Goal: Book appointment/travel/reservation

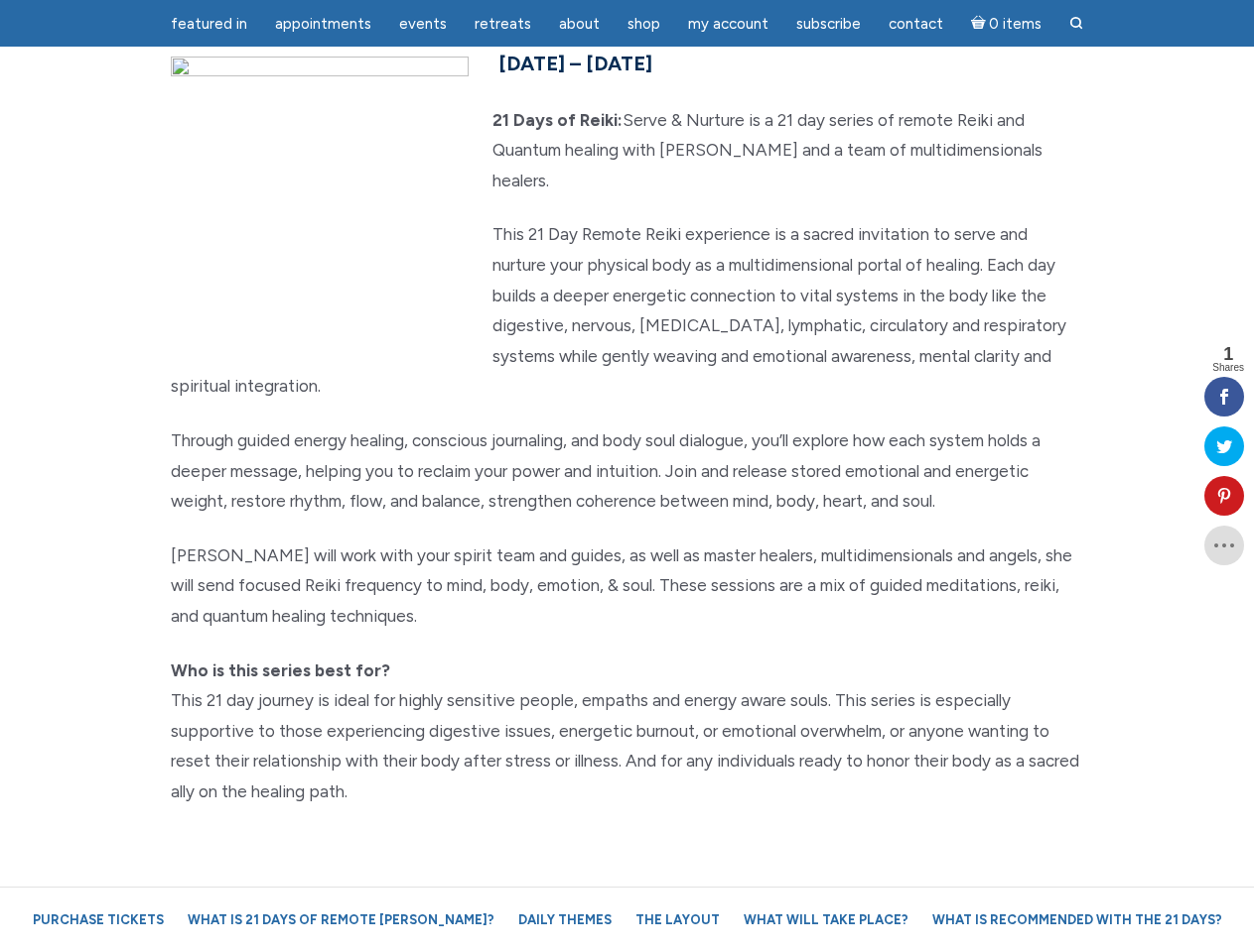
scroll to position [247, 0]
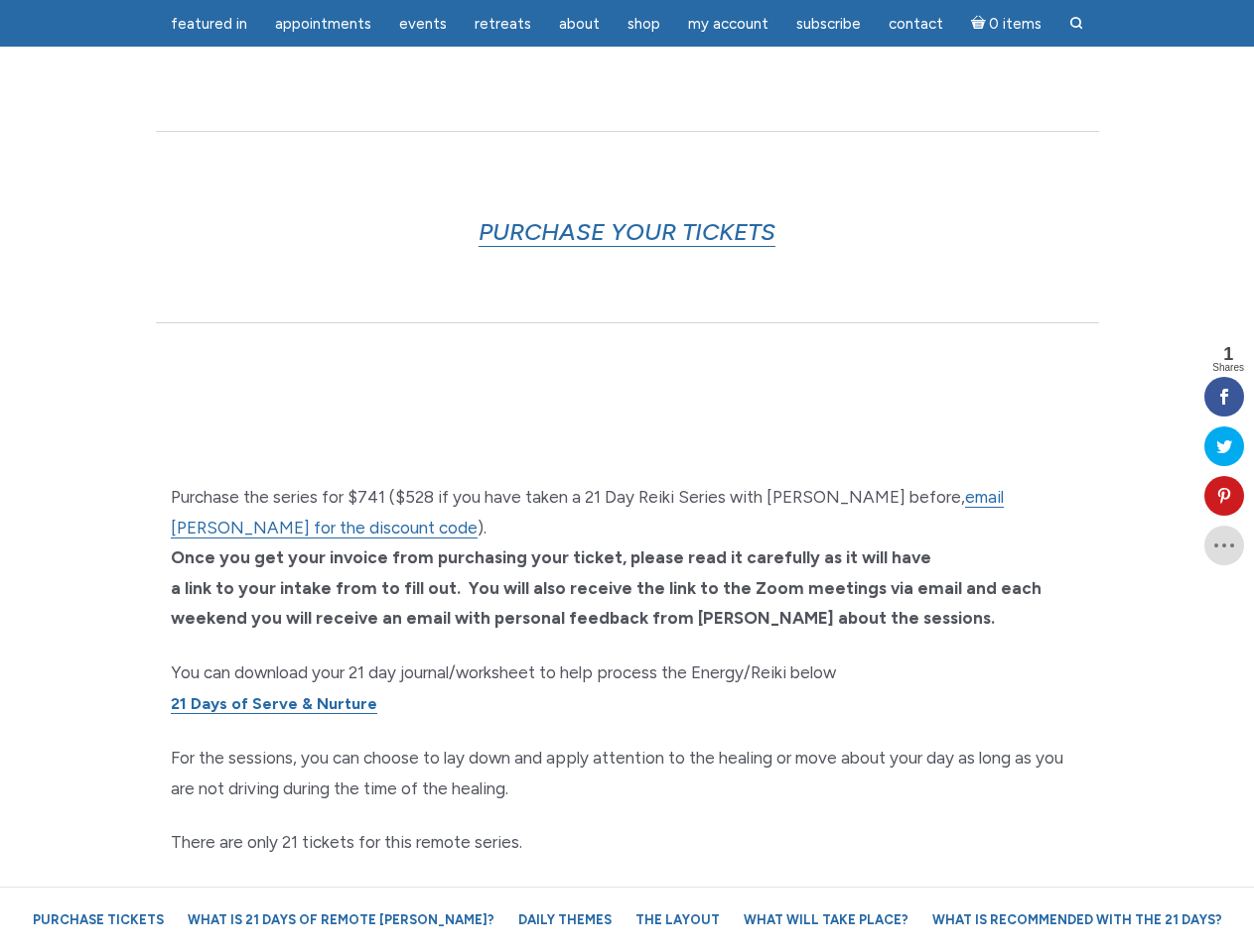
scroll to position [4772, 0]
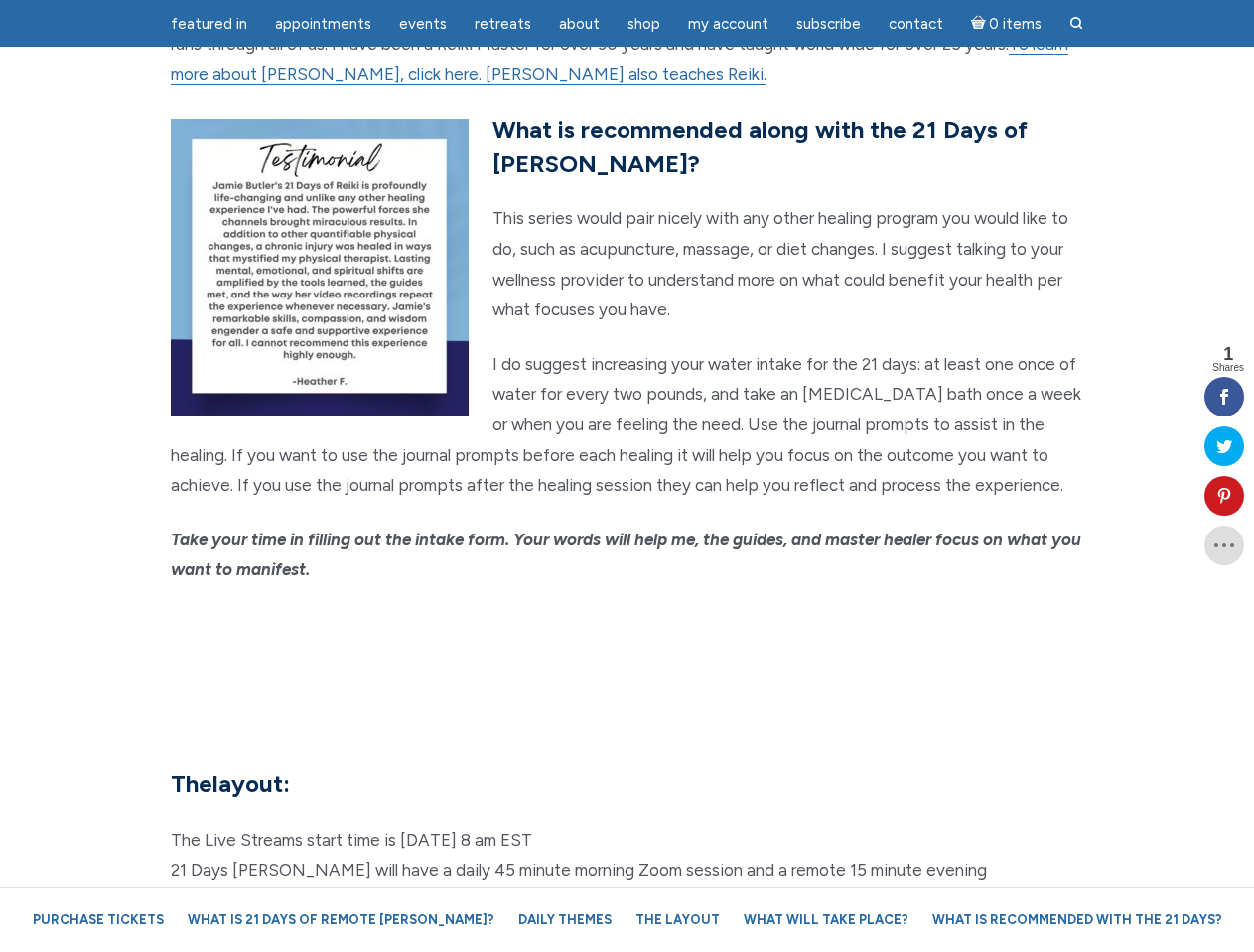
click at [626, 530] on em "Take your time in filling out the intake form. Your words will help me, the gui…" at bounding box center [626, 555] width 911 height 51
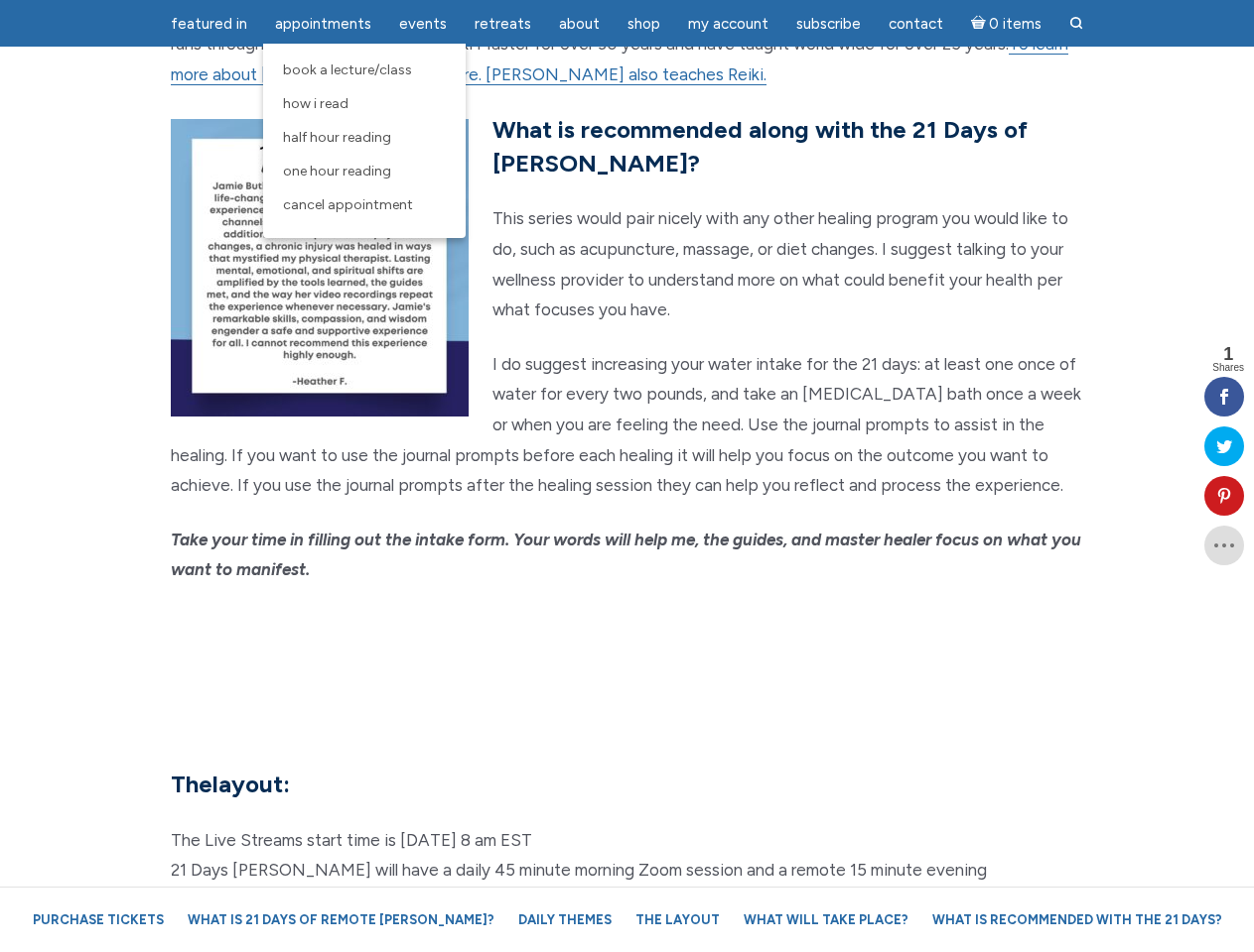
click at [322, 24] on span "Appointments" at bounding box center [322, 24] width 96 height 18
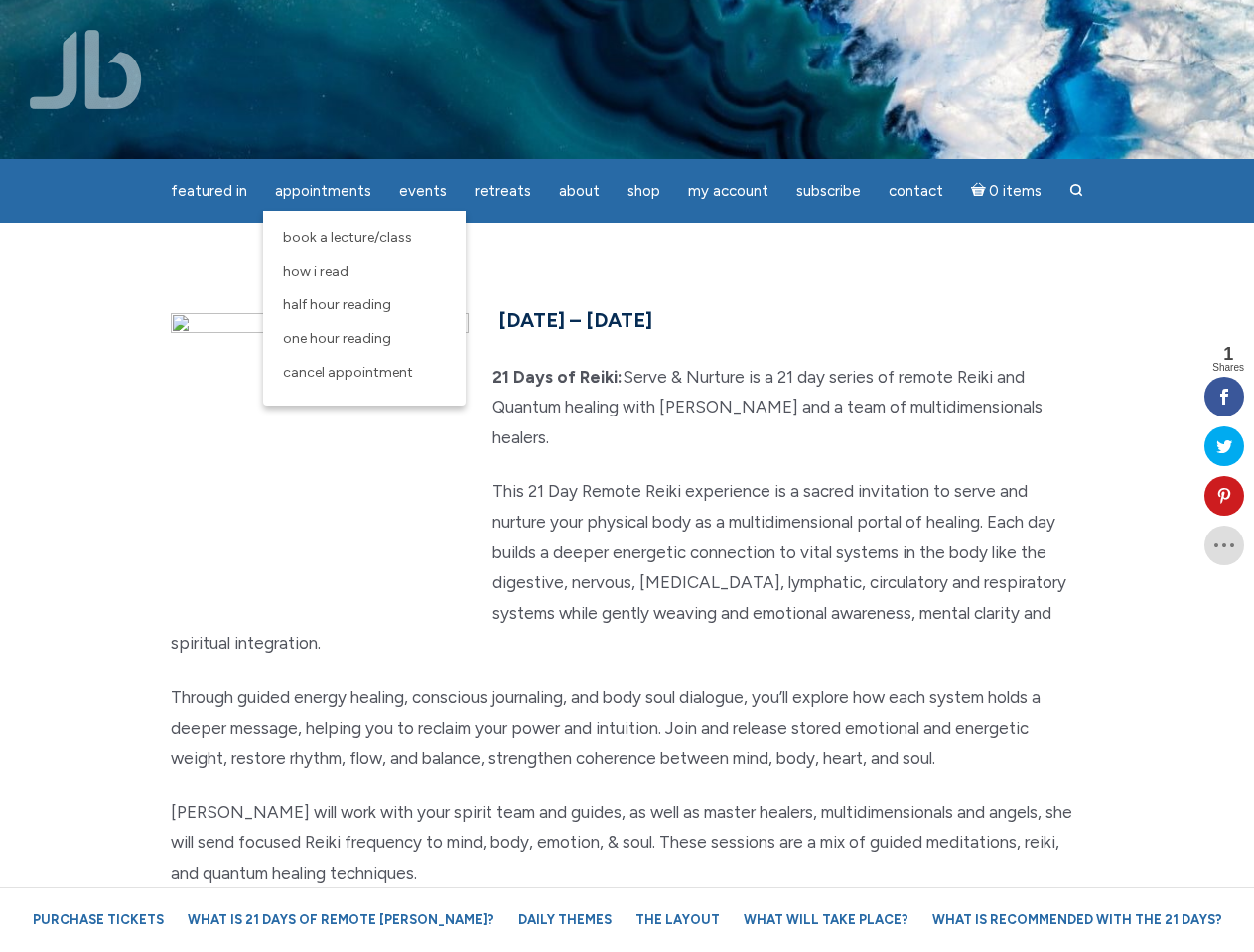
click at [423, 24] on div "featured in featured in Memes Appointments Book a Lecture/Class How I Read Half…" at bounding box center [627, 15] width 1254 height 31
click at [579, 24] on div "featured in featured in Memes Appointments Book a Lecture/Class How I Read Half…" at bounding box center [627, 15] width 1254 height 31
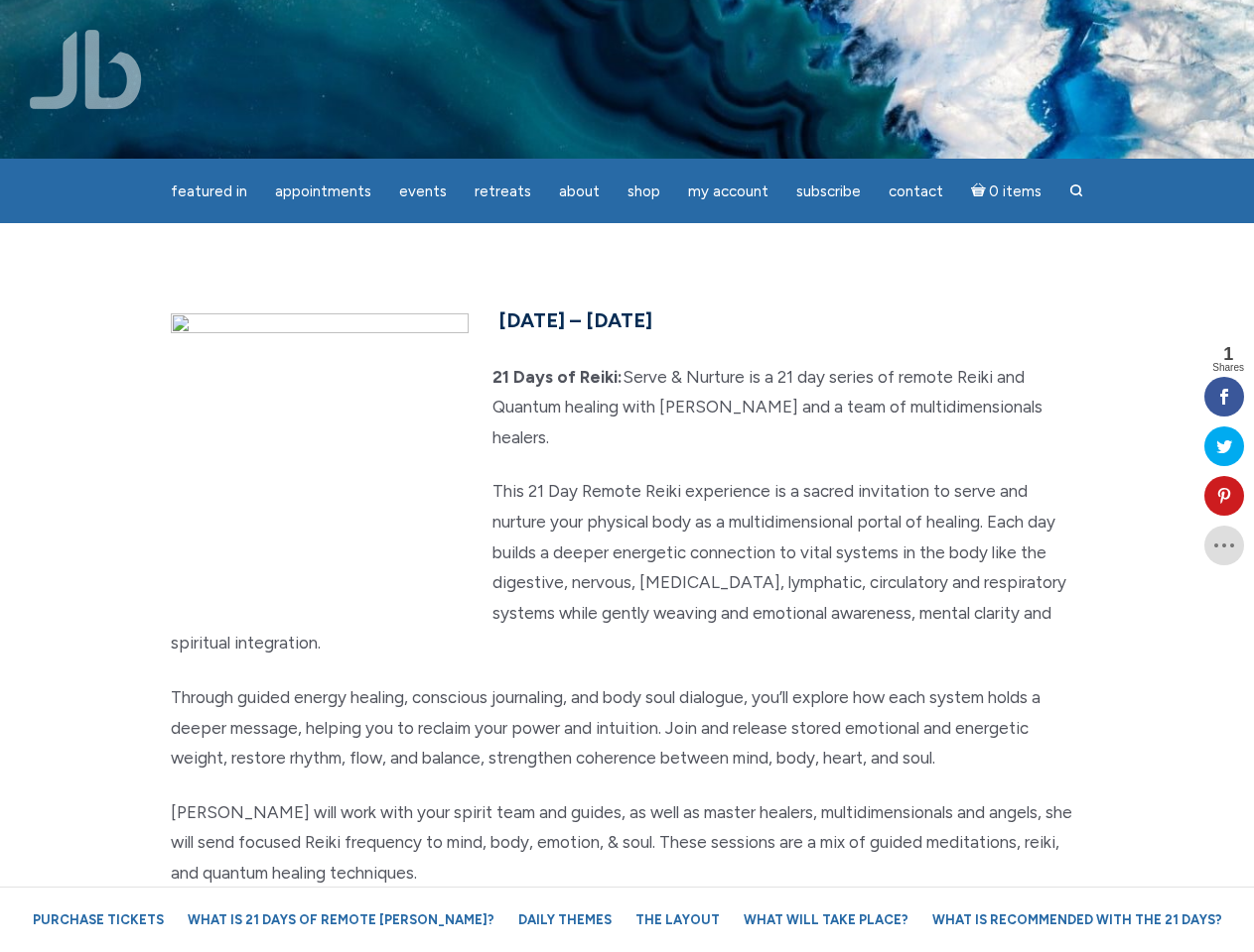
click at [728, 24] on div "featured in featured in Memes Appointments Book a Lecture/Class How I Read Half…" at bounding box center [627, 15] width 1254 height 31
click at [1224, 496] on icon at bounding box center [1224, 496] width 40 height 16
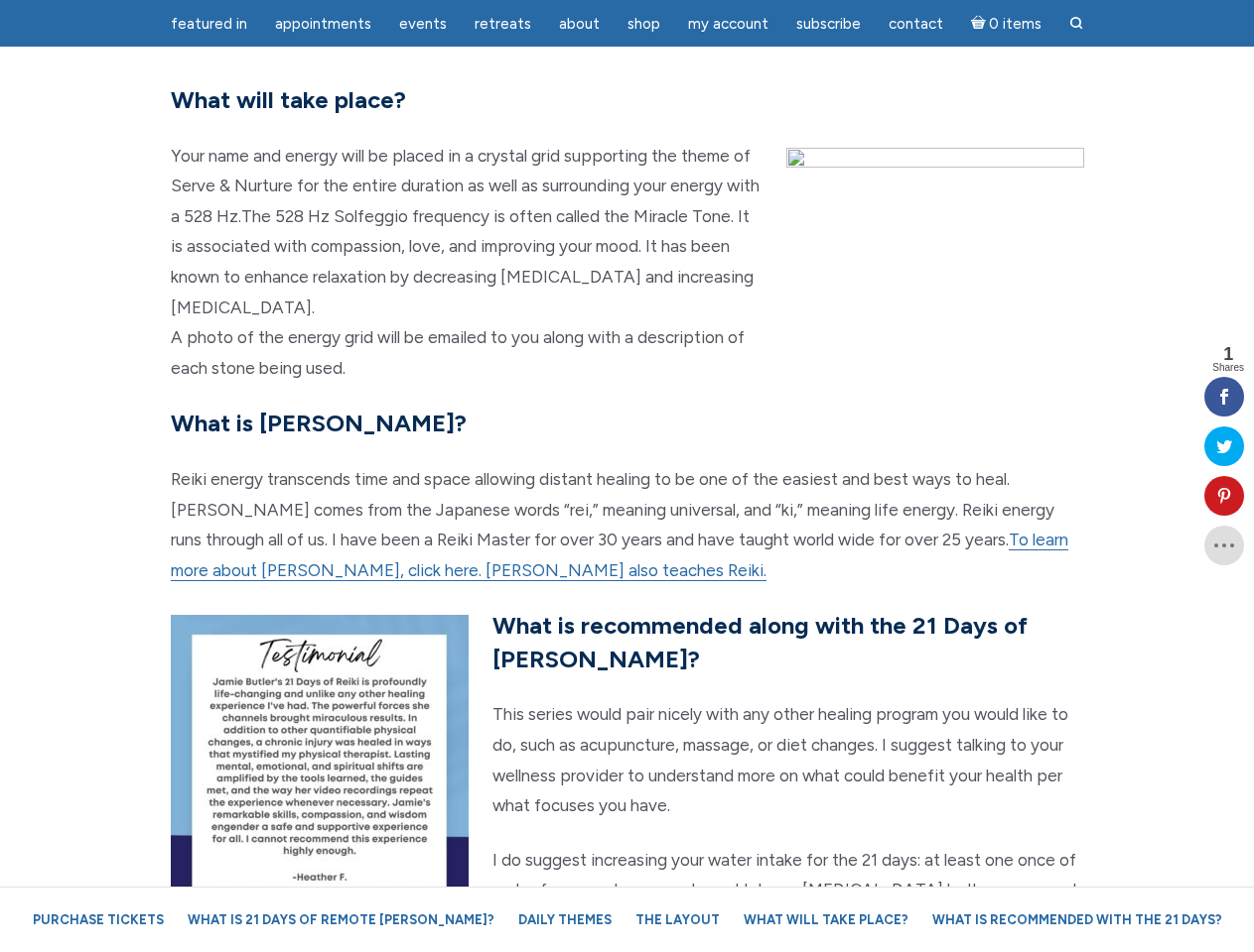
scroll to position [4276, 0]
click at [626, 476] on p "Reiki energy transcends time and space allowing distant healing to be one of th…" at bounding box center [627, 524] width 914 height 121
click at [322, 24] on span "Appointments" at bounding box center [322, 24] width 96 height 18
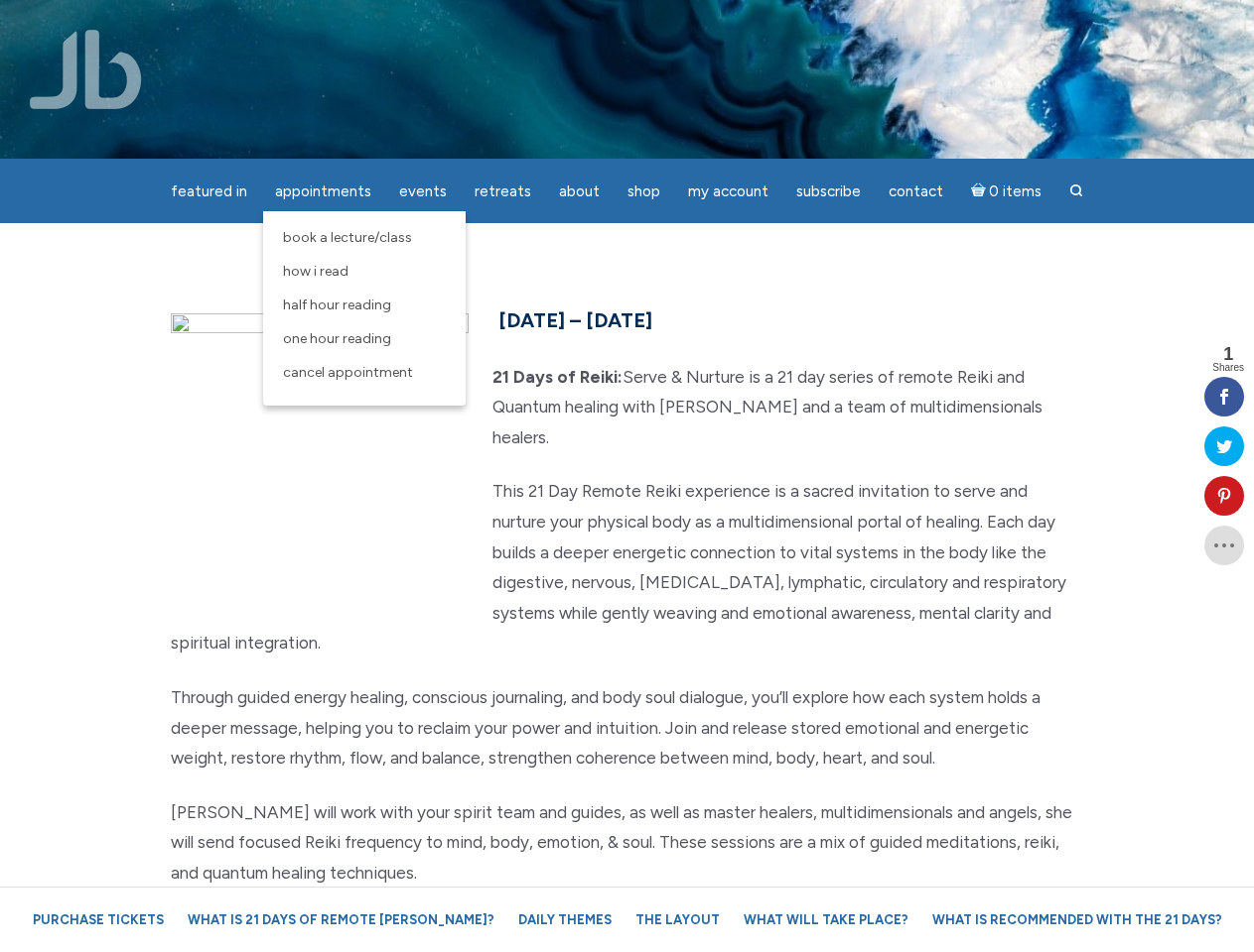
click at [423, 24] on div "featured in featured in Memes Appointments Book a Lecture/Class How I Read Half…" at bounding box center [627, 15] width 1254 height 31
click at [579, 24] on div "featured in featured in Memes Appointments Book a Lecture/Class How I Read Half…" at bounding box center [627, 15] width 1254 height 31
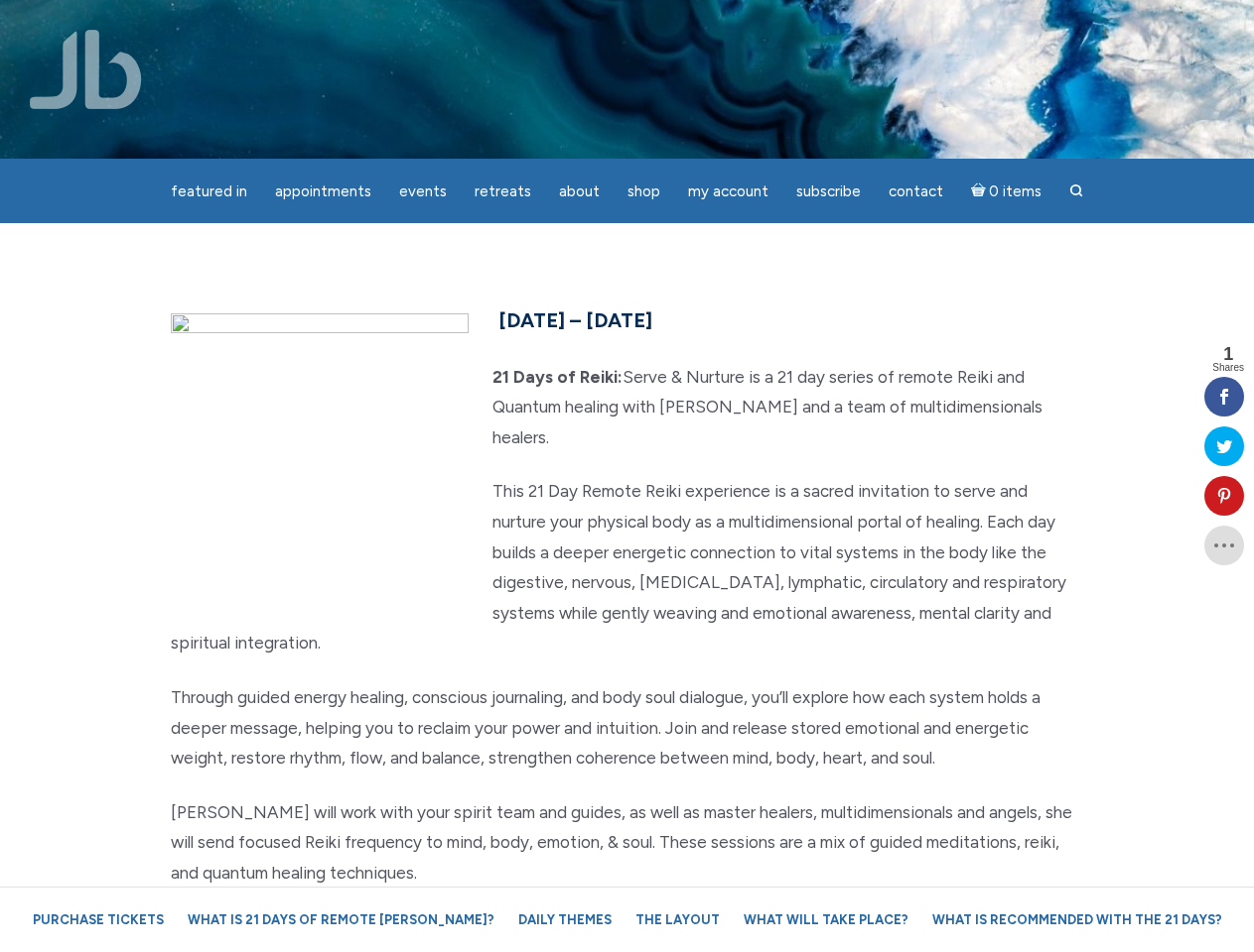
click at [728, 24] on div "featured in featured in Memes Appointments Book a Lecture/Class How I Read Half…" at bounding box center [627, 15] width 1254 height 31
click at [1224, 496] on icon at bounding box center [1224, 496] width 40 height 16
